Goal: Book appointment/travel/reservation

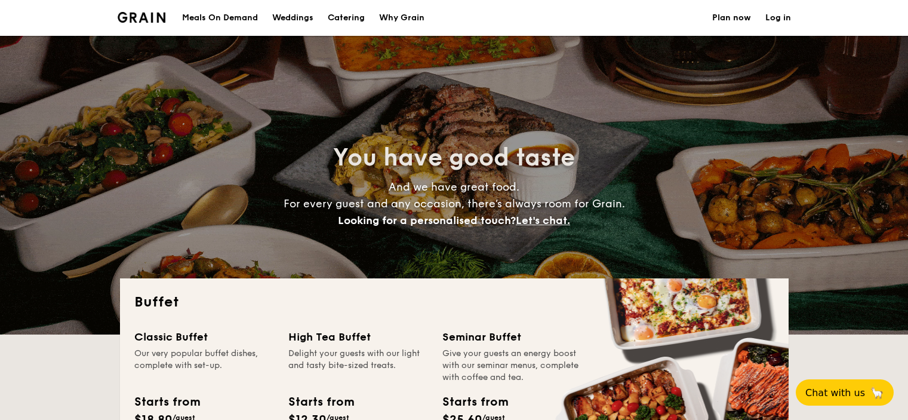
select select
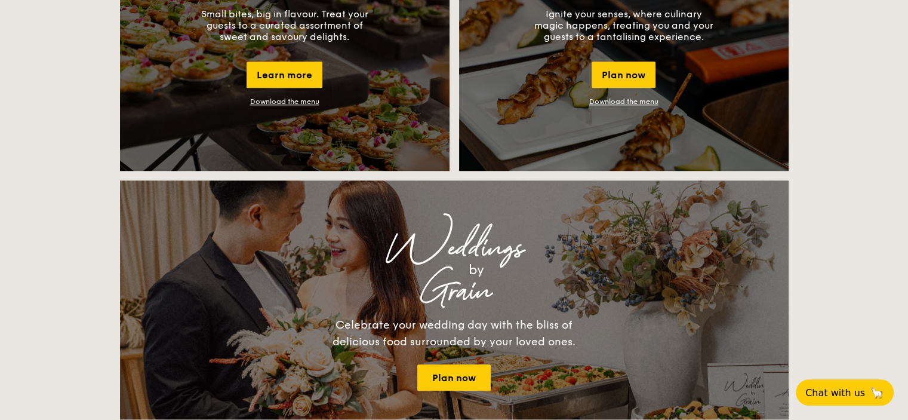
scroll to position [1224, 0]
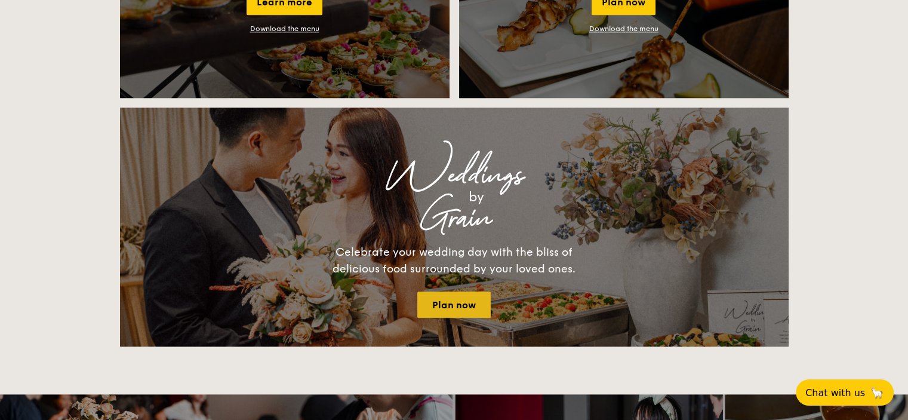
click at [433, 300] on link "Plan now" at bounding box center [453, 304] width 73 height 26
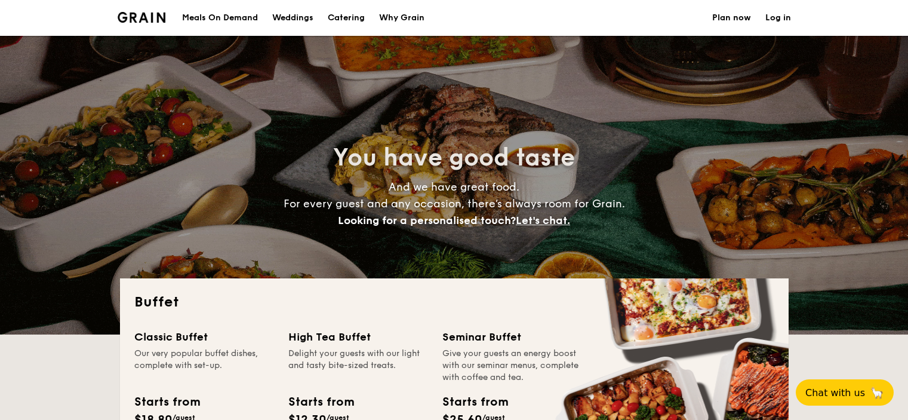
select select
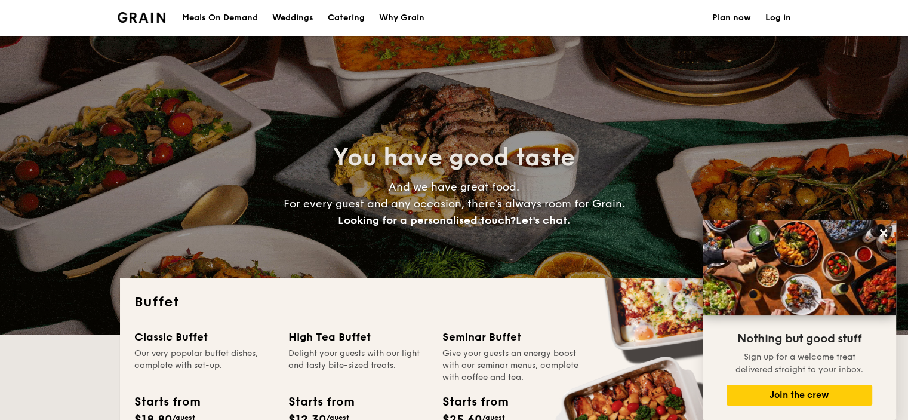
click at [282, 16] on div "Weddings" at bounding box center [292, 18] width 41 height 36
